Goal: Task Accomplishment & Management: Manage account settings

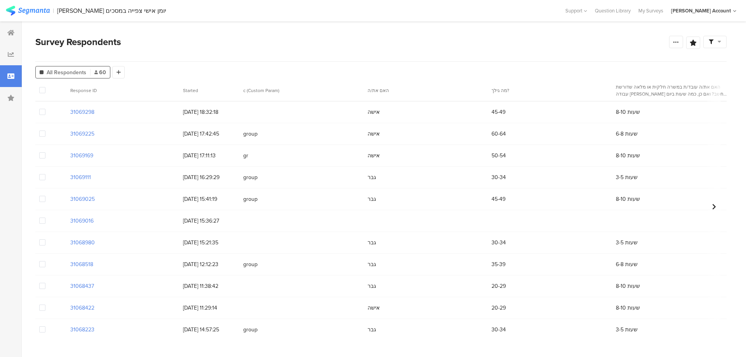
click at [42, 222] on span at bounding box center [42, 220] width 6 height 6
click at [45, 217] on input "checkbox" at bounding box center [45, 217] width 0 height 0
click at [136, 90] on span "Delete" at bounding box center [133, 90] width 16 height 6
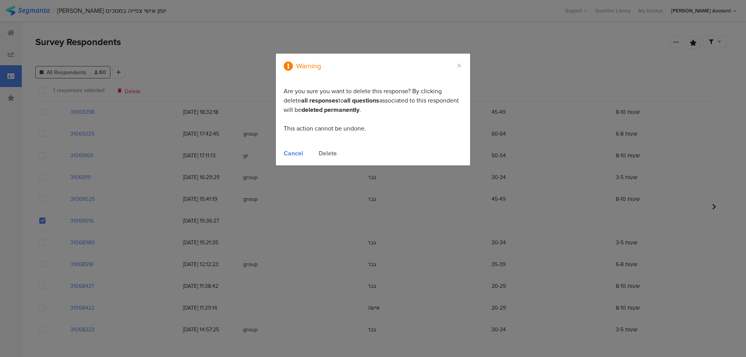
click at [334, 152] on div "Delete" at bounding box center [327, 153] width 18 height 9
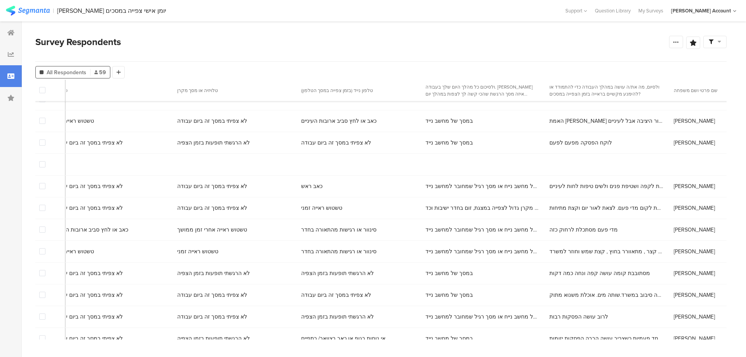
scroll to position [515, 4161]
click at [42, 164] on span at bounding box center [42, 162] width 6 height 6
click at [45, 159] on input "checkbox" at bounding box center [45, 159] width 0 height 0
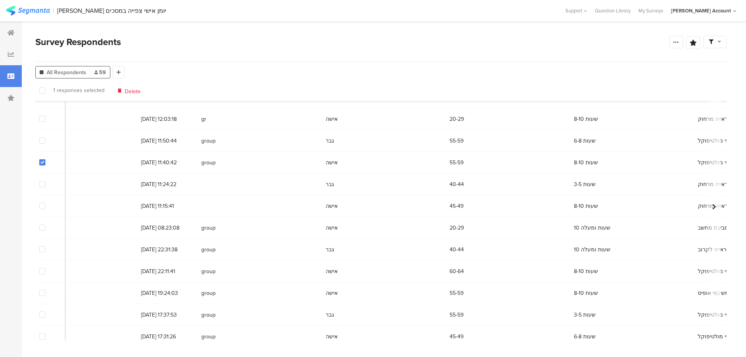
scroll to position [515, 0]
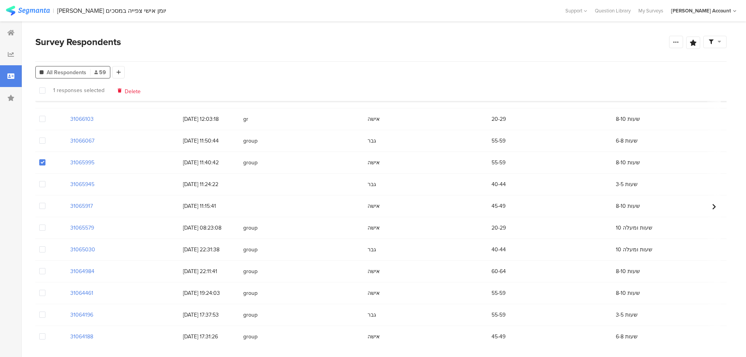
click at [40, 164] on span at bounding box center [42, 162] width 6 height 6
click at [45, 159] on input "checkbox" at bounding box center [45, 159] width 0 height 0
